Goal: Task Accomplishment & Management: Manage account settings

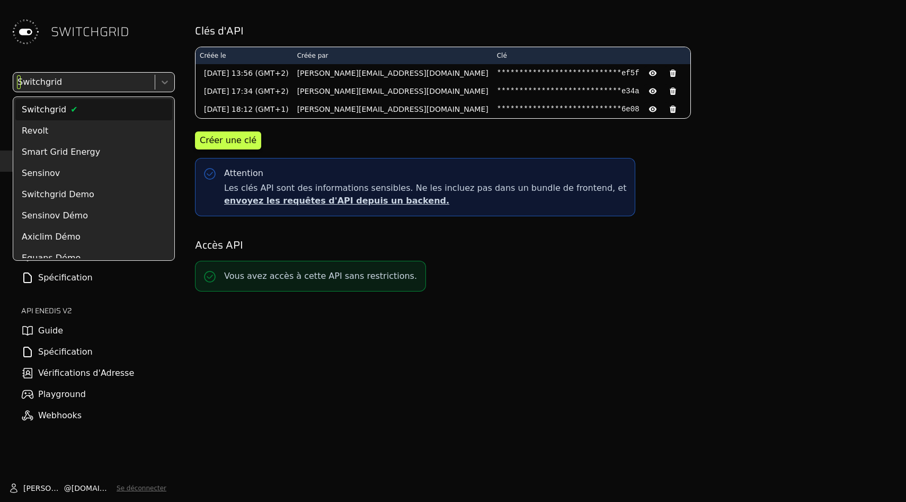
click at [128, 79] on div at bounding box center [82, 82] width 135 height 15
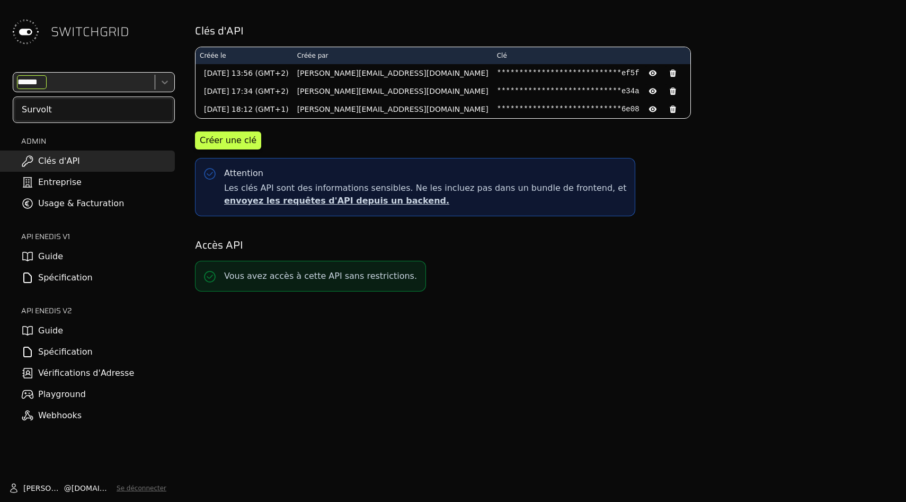
type input "*******"
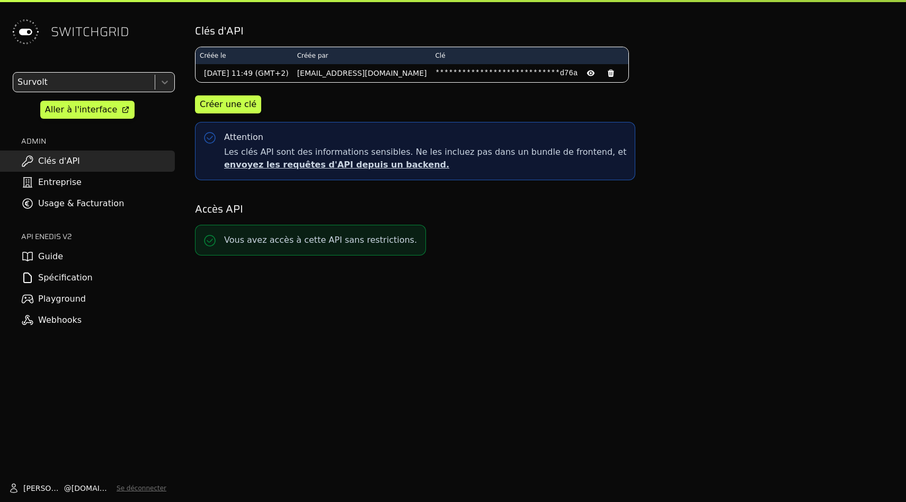
click at [91, 205] on link "Usage & Facturation" at bounding box center [87, 203] width 175 height 21
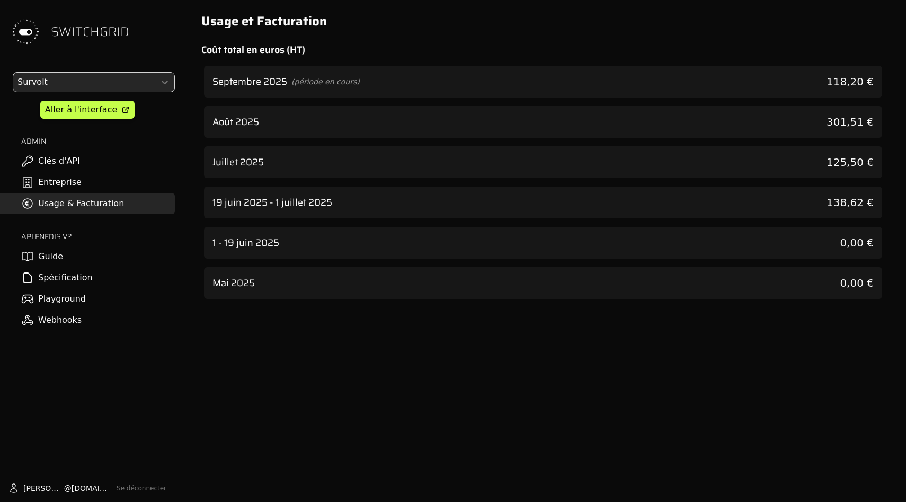
click at [327, 85] on span "(période en cours)" at bounding box center [325, 81] width 68 height 11
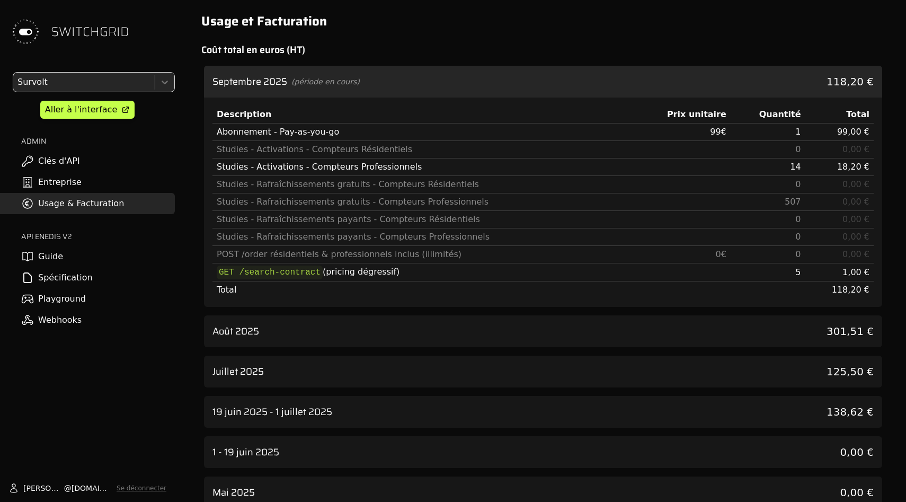
click at [119, 169] on link "Clés d'API" at bounding box center [87, 160] width 175 height 21
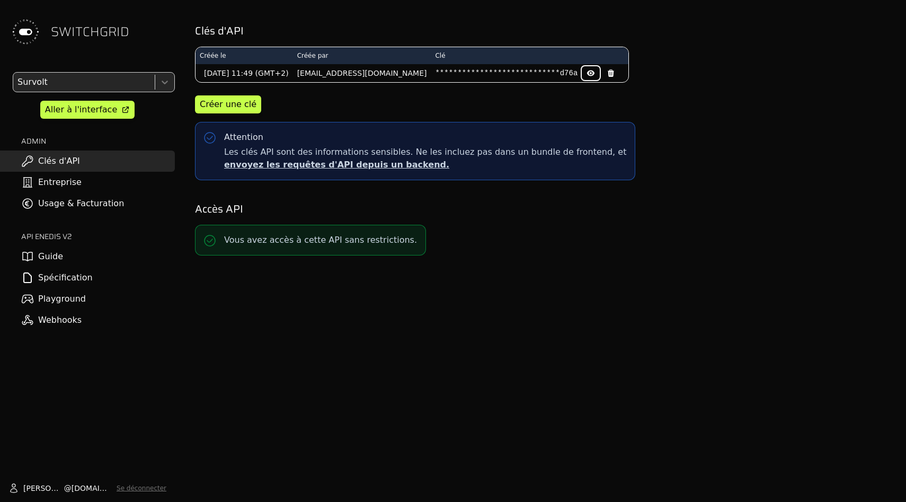
click at [590, 72] on icon at bounding box center [591, 73] width 2 height 2
click at [490, 72] on pre "b4875efa6feb0bc2c95c565d227fd76a" at bounding box center [506, 73] width 142 height 11
copy pre "b4875efa6feb0bc2c95c565d227fd76a"
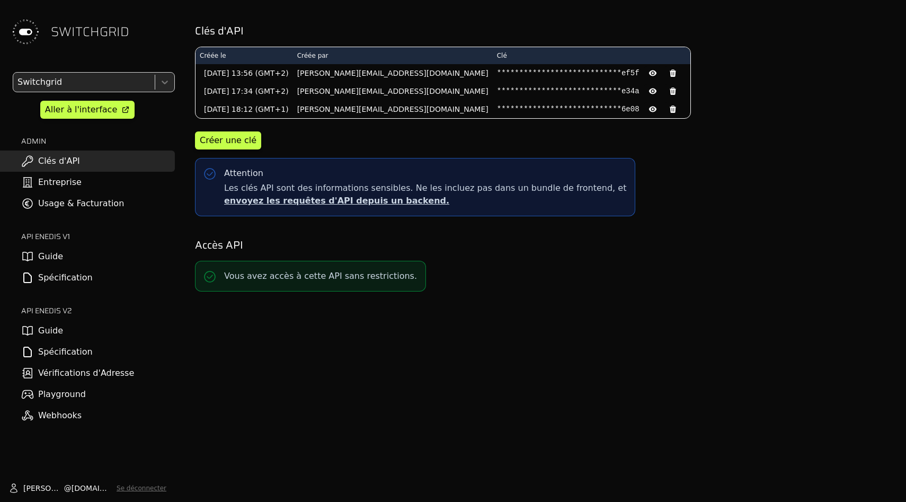
click at [507, 378] on div "**********" at bounding box center [543, 251] width 726 height 502
click at [106, 76] on div at bounding box center [82, 82] width 135 height 15
type input "******"
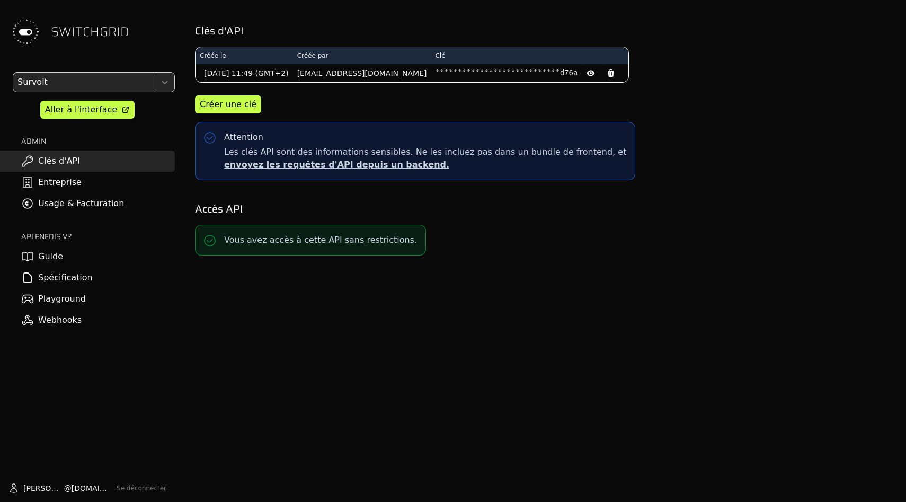
click at [98, 209] on link "Usage & Facturation" at bounding box center [87, 203] width 175 height 21
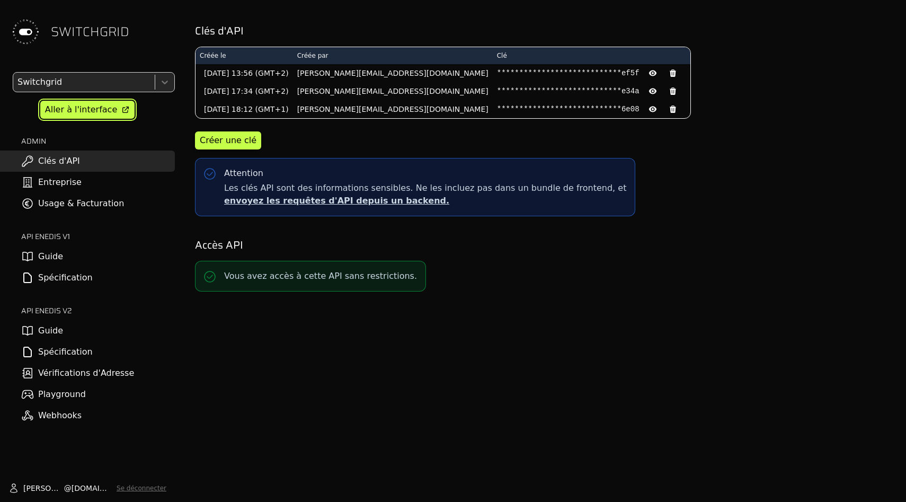
click at [76, 112] on div "Aller à l'interface" at bounding box center [81, 109] width 72 height 13
click at [75, 103] on div "Aller à l'interface" at bounding box center [81, 109] width 72 height 13
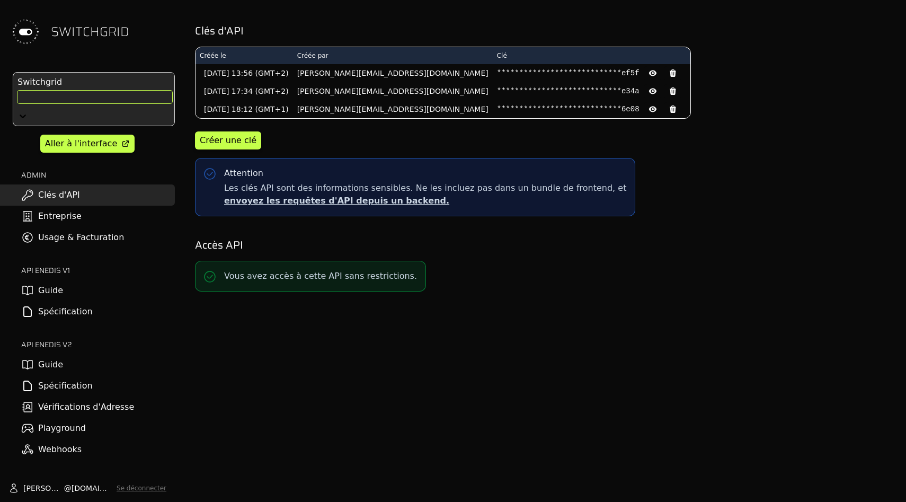
click at [95, 84] on div "Switchgrid" at bounding box center [94, 99] width 162 height 54
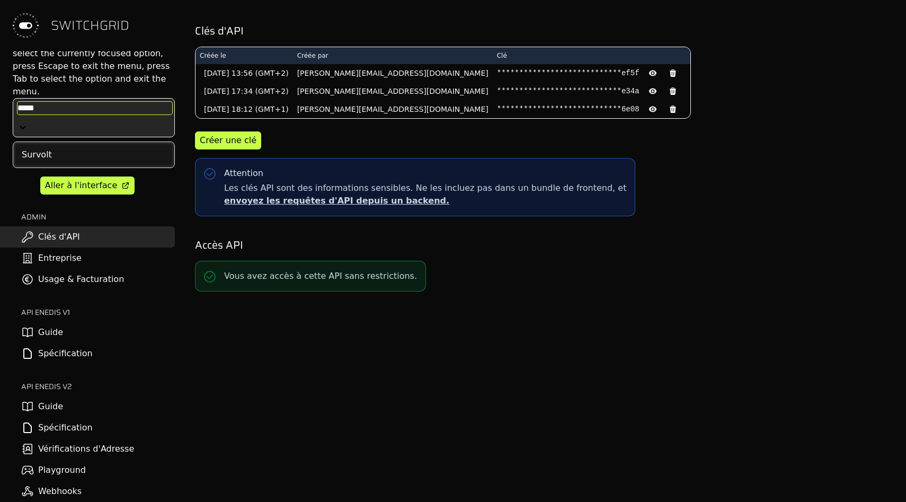
scroll to position [38, 0]
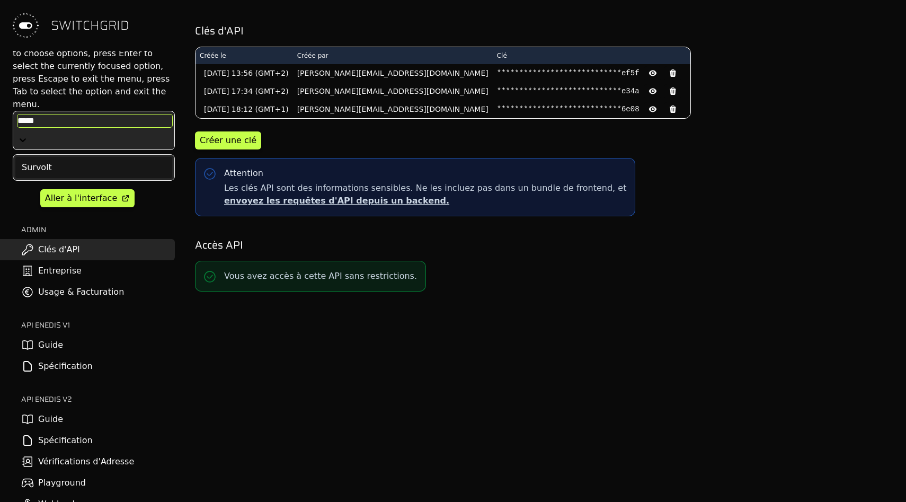
type input "******"
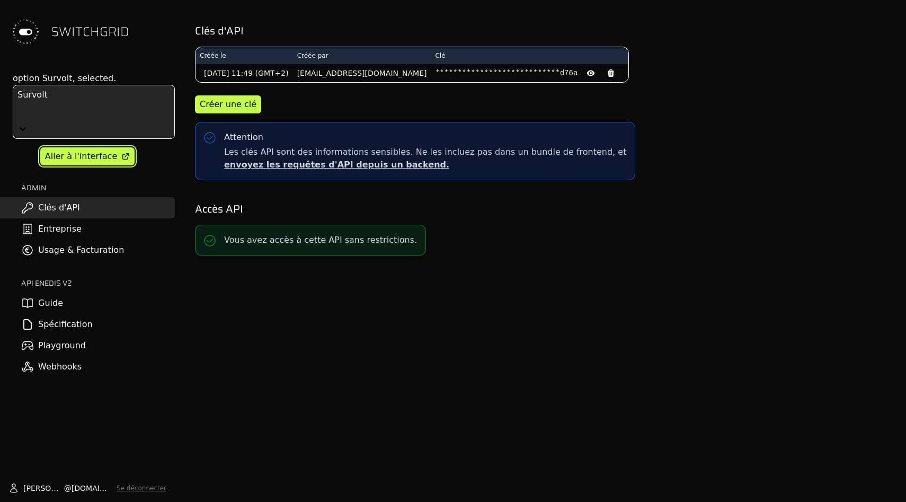
click at [91, 161] on div "option Survolt, selected. Survolt Aller à l'interface ADMIN Clés d'API Entrepri…" at bounding box center [87, 224] width 175 height 305
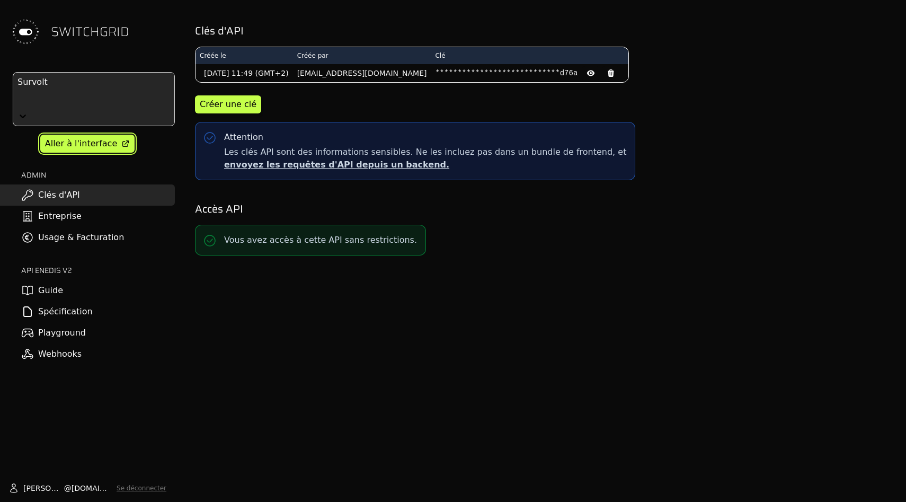
click at [117, 149] on link "Aller à l'interface" at bounding box center [87, 144] width 94 height 18
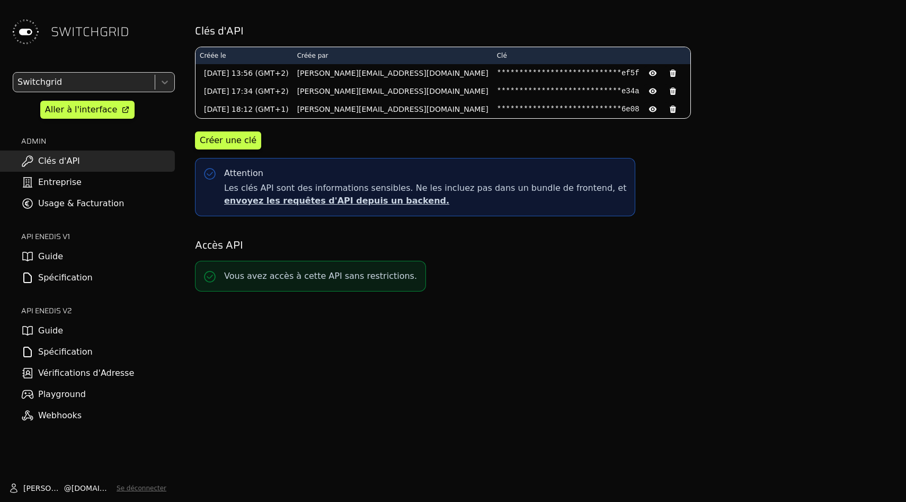
click at [78, 204] on link "Usage & Facturation" at bounding box center [87, 203] width 175 height 21
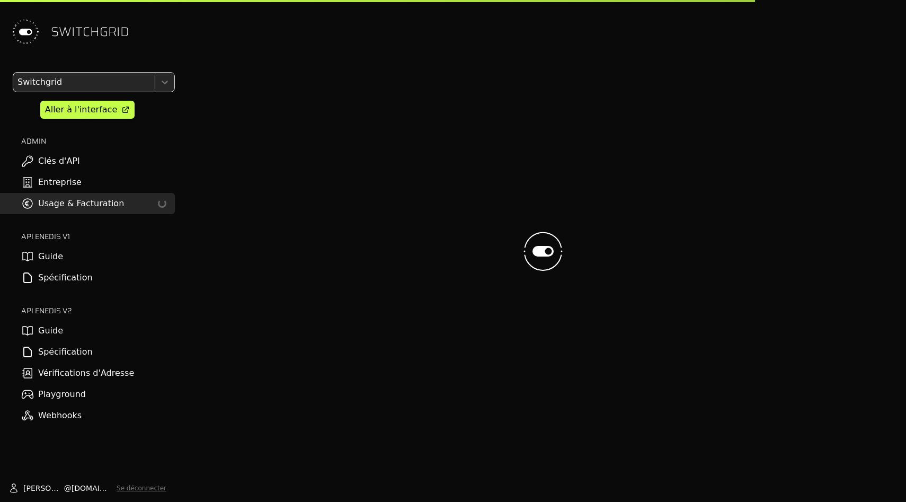
click at [78, 180] on link "Entreprise" at bounding box center [87, 182] width 175 height 21
click at [78, 156] on link "Clés d'API" at bounding box center [87, 160] width 175 height 21
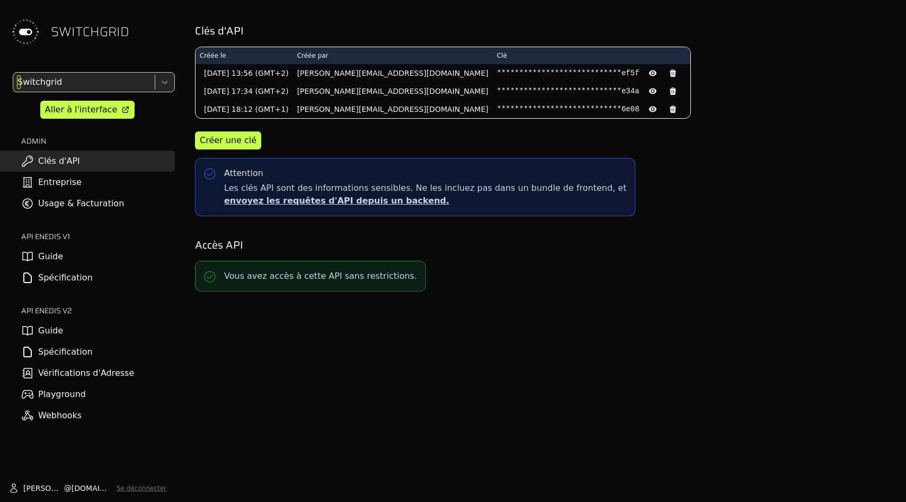
click at [127, 87] on div at bounding box center [82, 82] width 135 height 15
paste input "**********"
type input "**********"
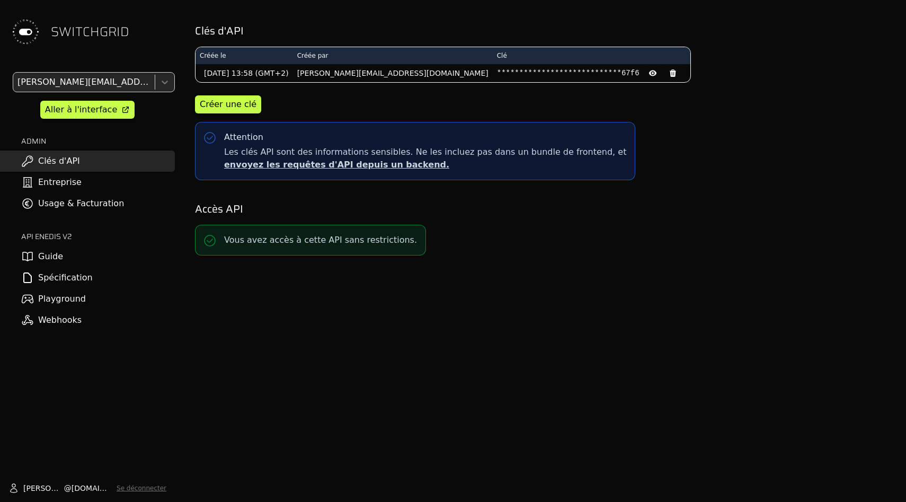
click at [94, 213] on link "Usage & Facturation" at bounding box center [87, 203] width 175 height 21
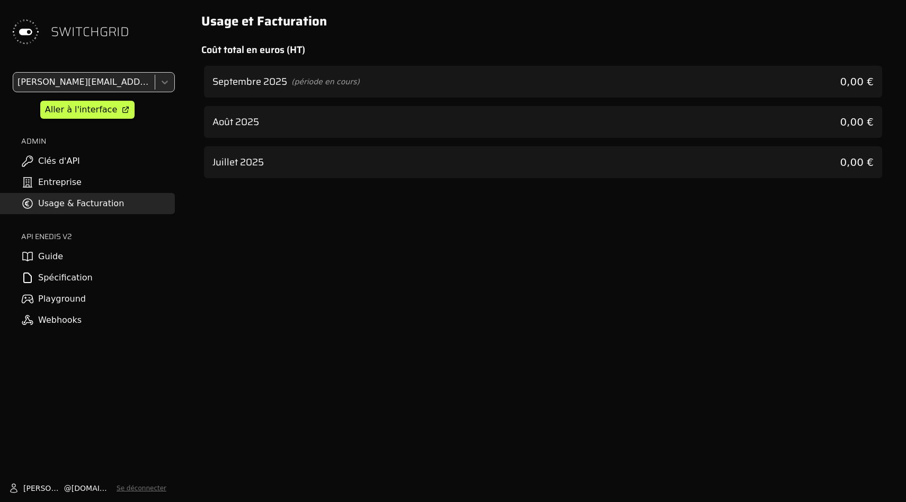
click at [122, 150] on link "Clés d'API" at bounding box center [87, 160] width 175 height 21
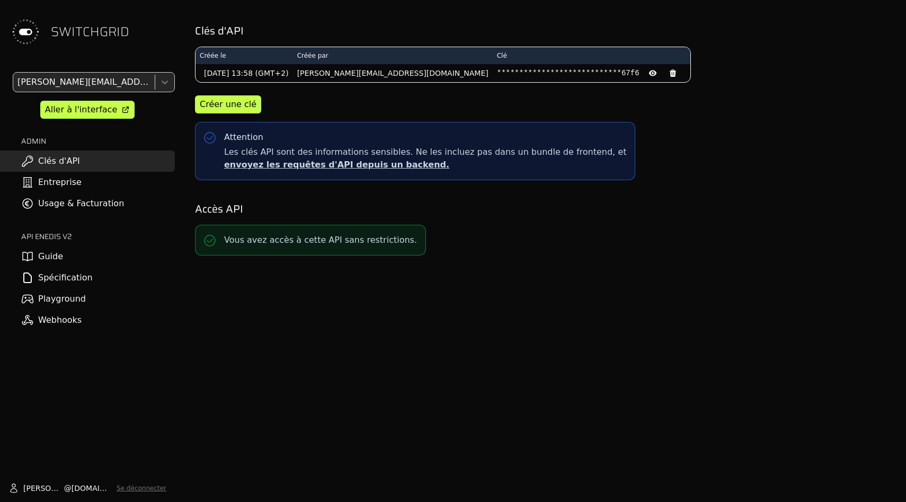
click at [132, 218] on div "[PERSON_NAME][EMAIL_ADDRESS][DOMAIN_NAME] Aller à l'interface ADMIN Clés d'API …" at bounding box center [87, 201] width 175 height 258
click at [132, 213] on link "Usage & Facturation" at bounding box center [87, 203] width 175 height 21
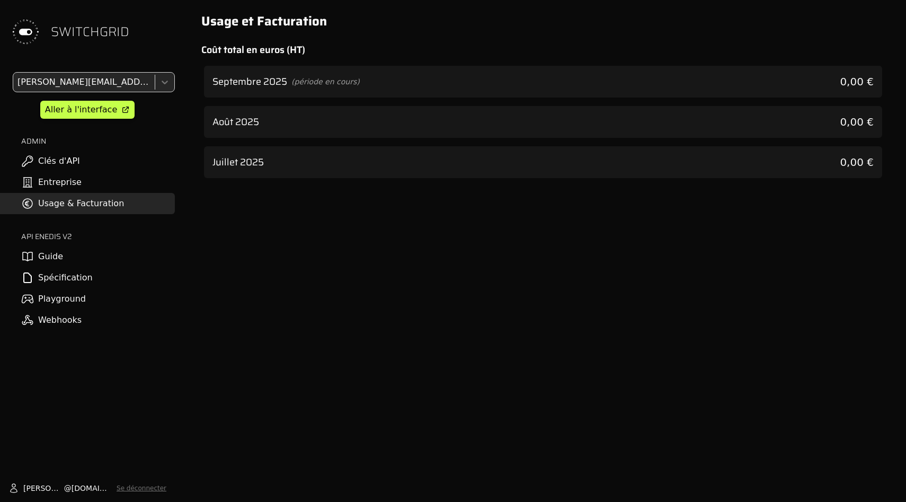
click at [324, 70] on div "[DATE] (période en cours) 0,00 €" at bounding box center [543, 82] width 678 height 32
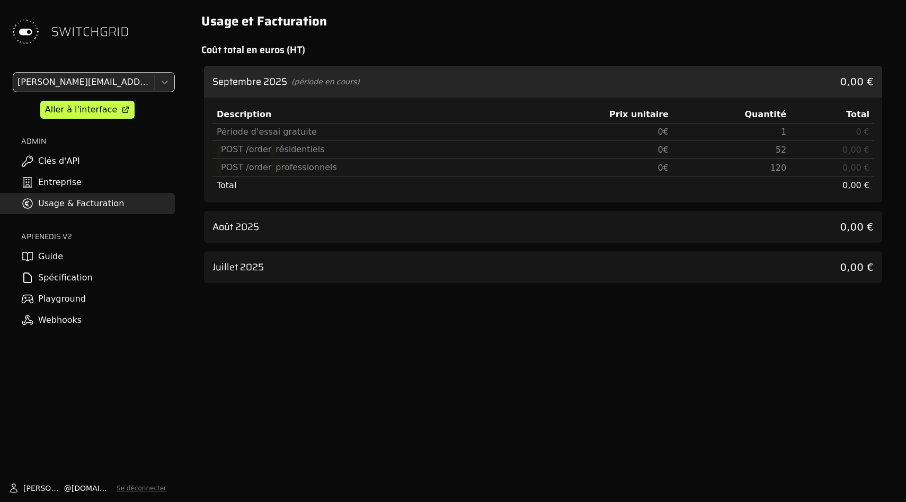
click at [355, 216] on div "Août 2025 0,00 €" at bounding box center [543, 227] width 678 height 32
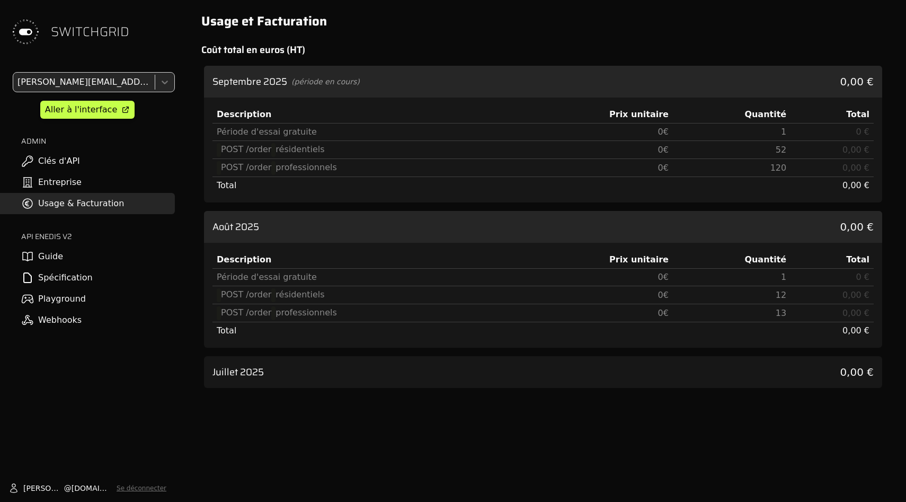
click at [389, 414] on div "Usage et Facturation Coût total en euros (HT) [DATE] (période en cours) 0,00 € …" at bounding box center [543, 251] width 726 height 502
